Goal: Navigation & Orientation: Find specific page/section

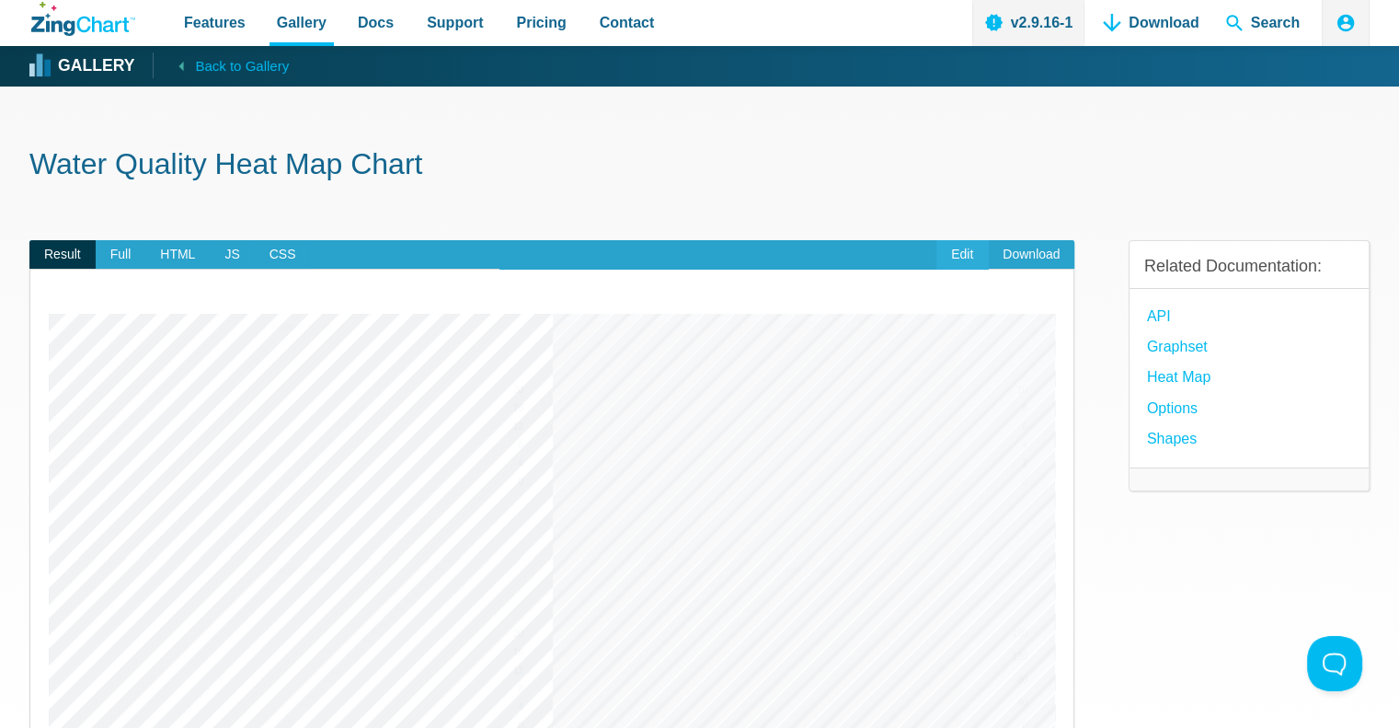
click at [970, 258] on link "Edit" at bounding box center [963, 254] width 52 height 29
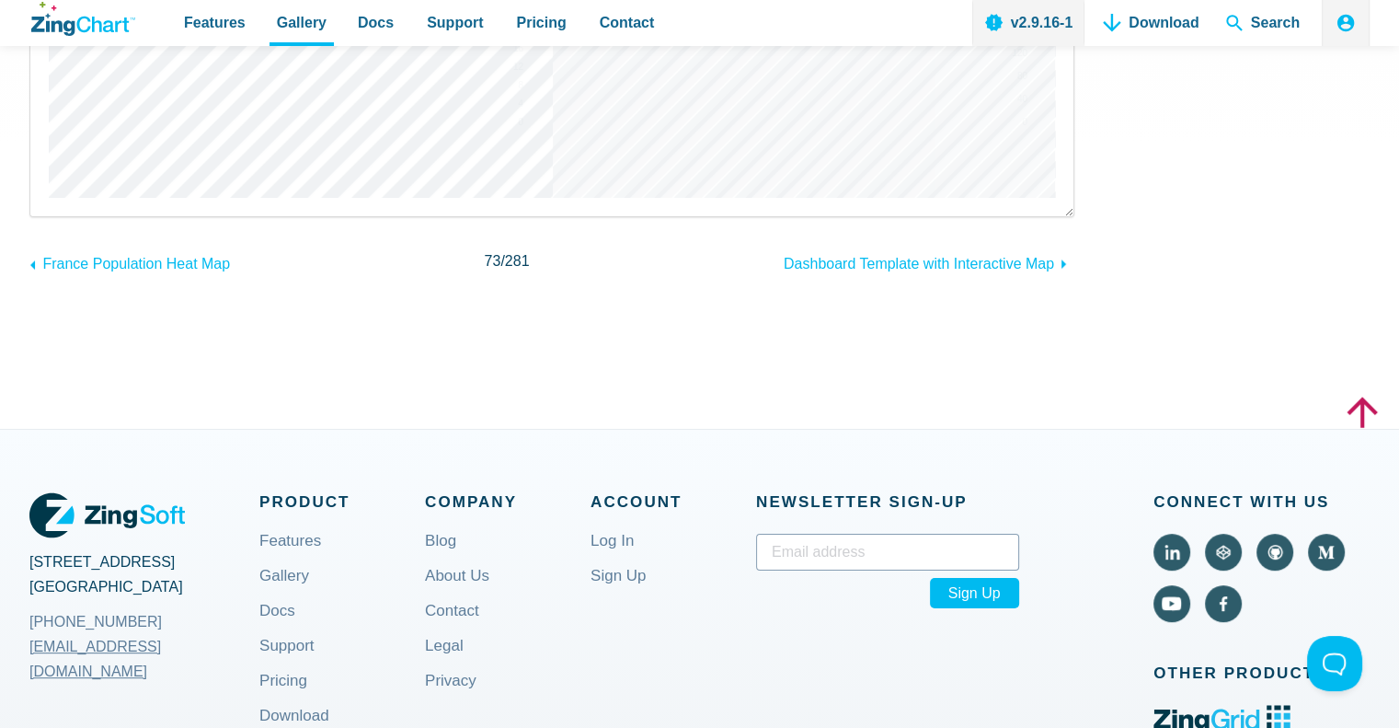
scroll to position [604, 0]
click at [923, 261] on span "Dashboard Template with Interactive Map" at bounding box center [919, 264] width 270 height 16
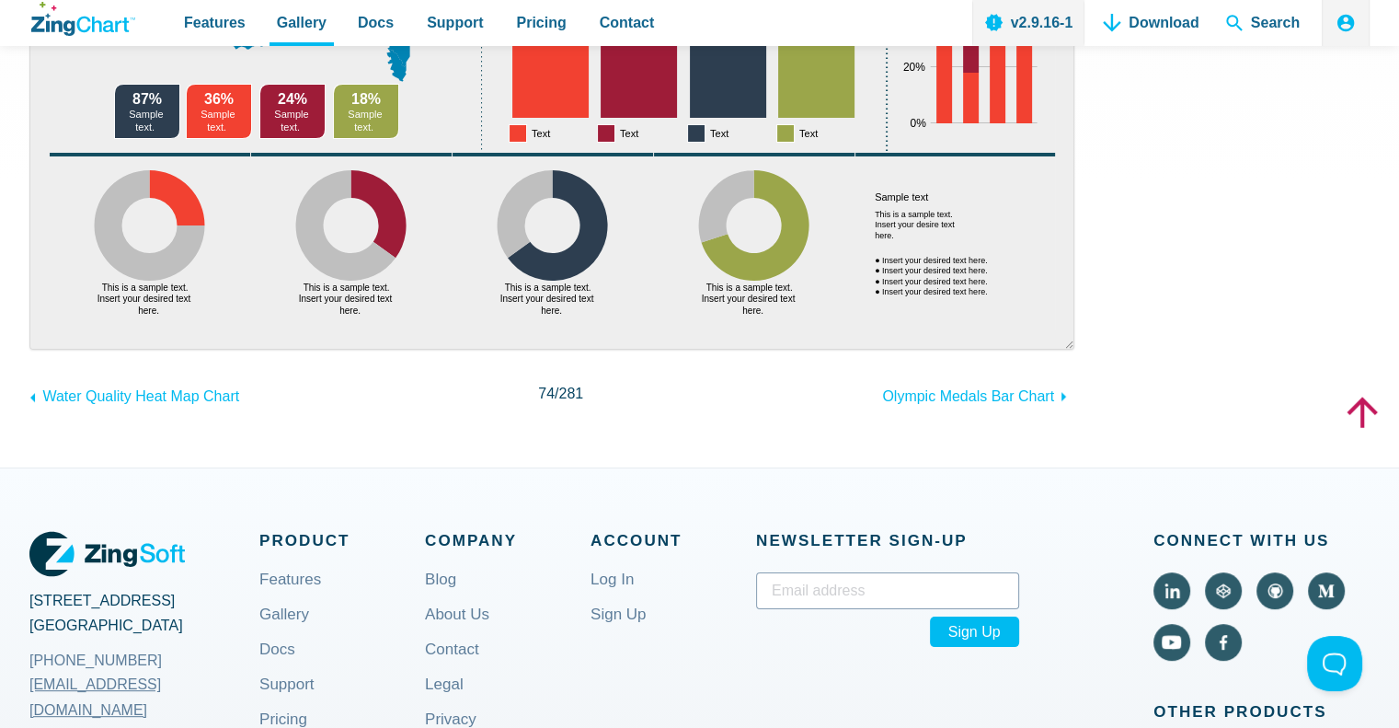
scroll to position [581, 0]
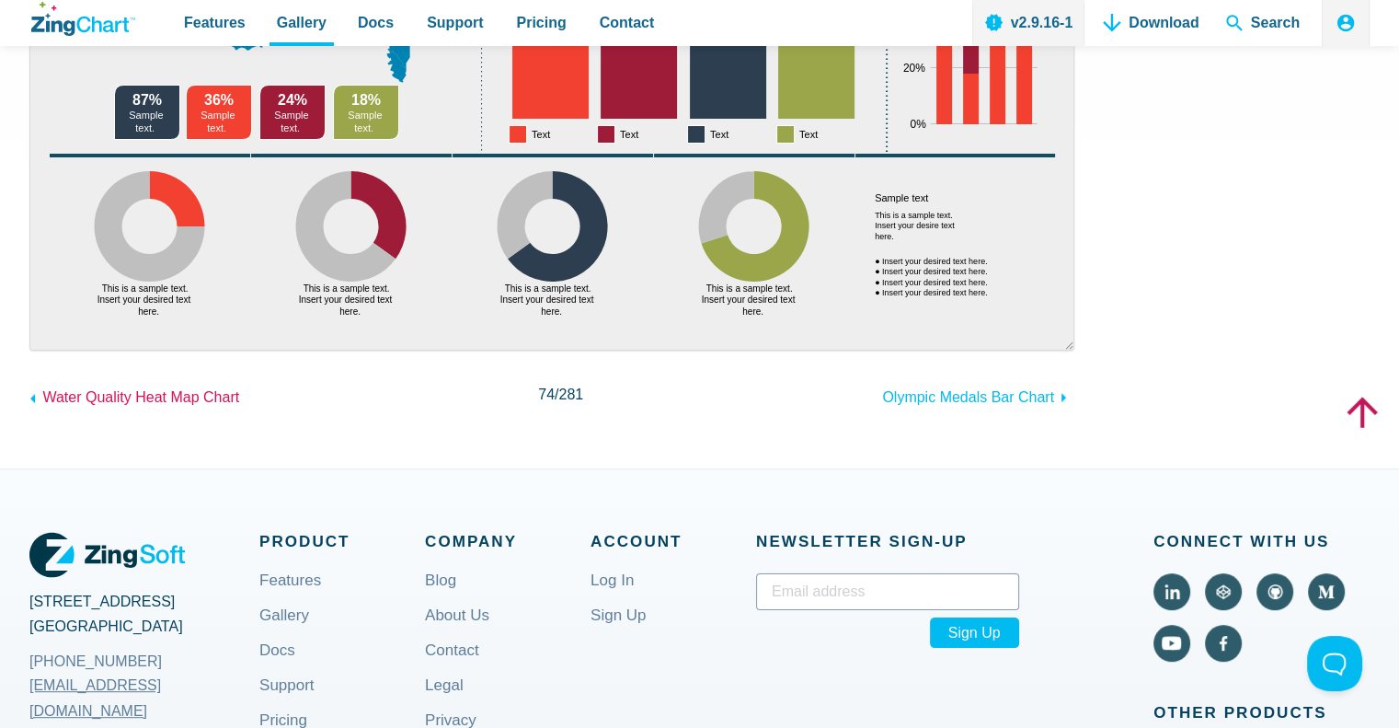
click at [121, 398] on span "Water Quality Heat Map Chart" at bounding box center [140, 397] width 197 height 16
